Goal: Transaction & Acquisition: Purchase product/service

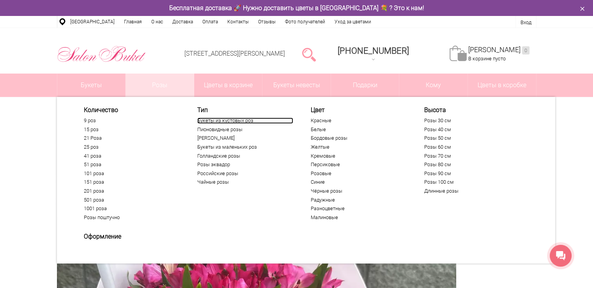
click at [244, 121] on link "Букеты из кустовых роз" at bounding box center [245, 121] width 96 height 6
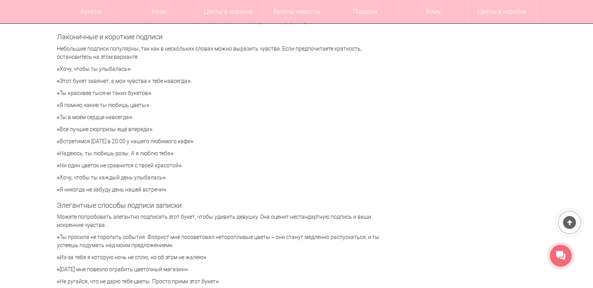
scroll to position [1754, 0]
